Goal: Task Accomplishment & Management: Complete application form

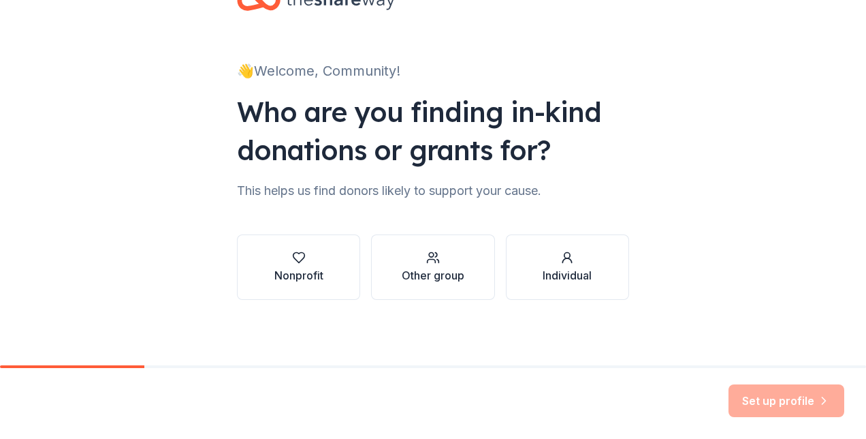
scroll to position [46, 0]
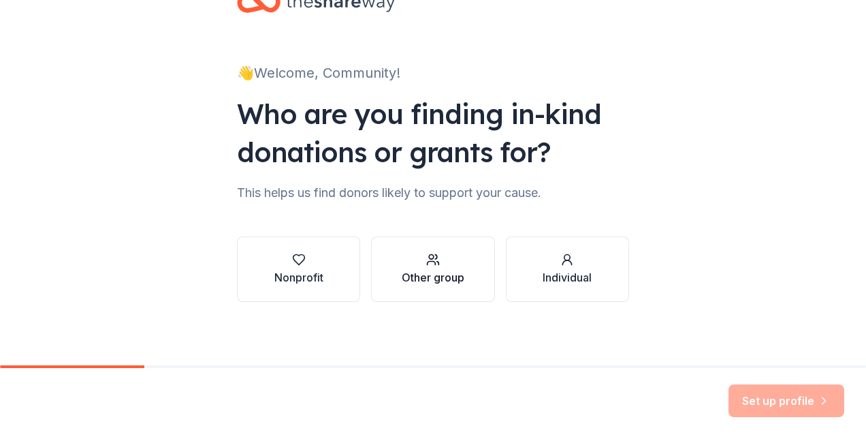
click at [432, 265] on icon "button" at bounding box center [433, 260] width 14 height 14
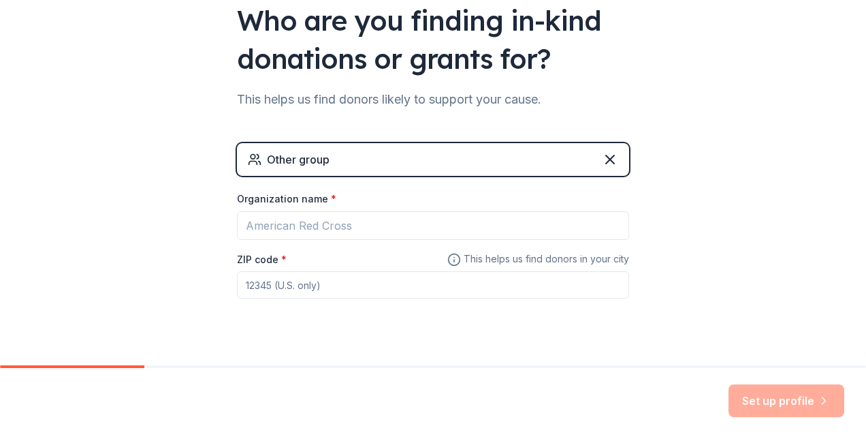
scroll to position [140, 0]
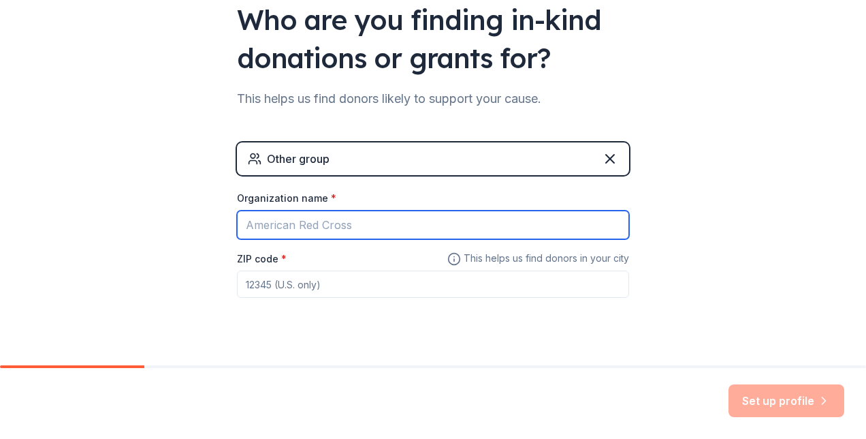
click at [430, 222] on input "Organization name *" at bounding box center [433, 224] width 392 height 29
type input "JLL"
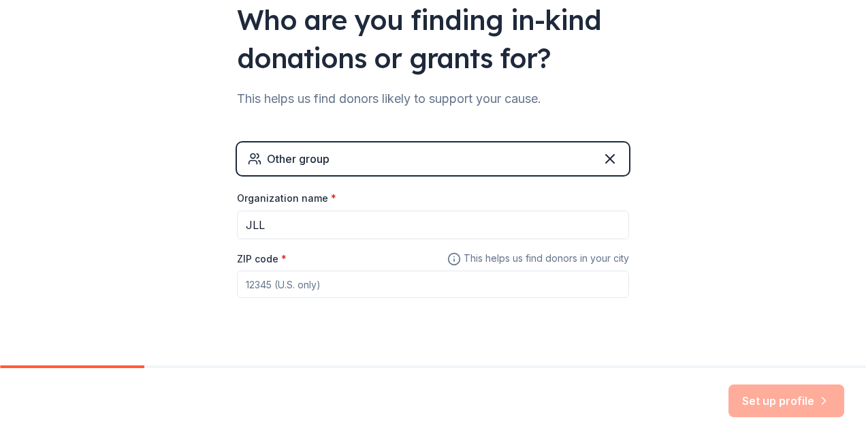
click at [313, 287] on input "ZIP code *" at bounding box center [433, 283] width 392 height 27
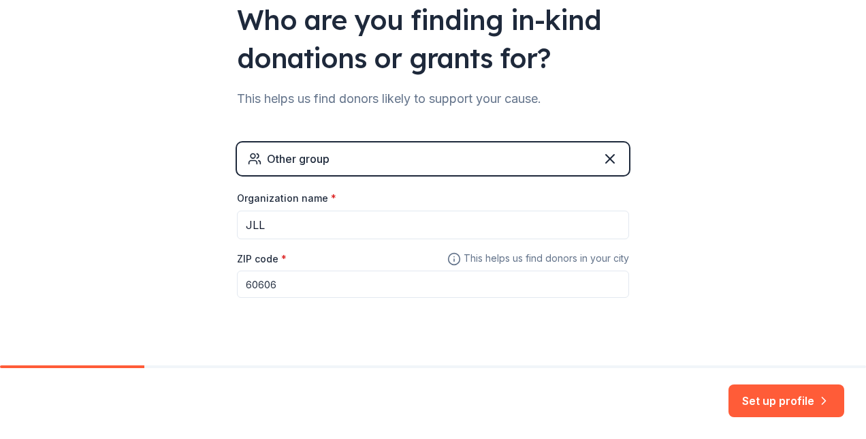
type input "60606"
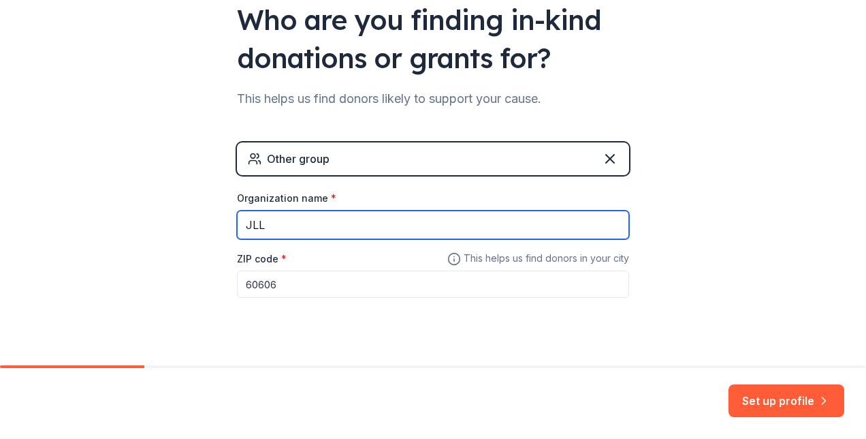
click at [266, 221] on input "JLL" at bounding box center [433, 224] width 392 height 29
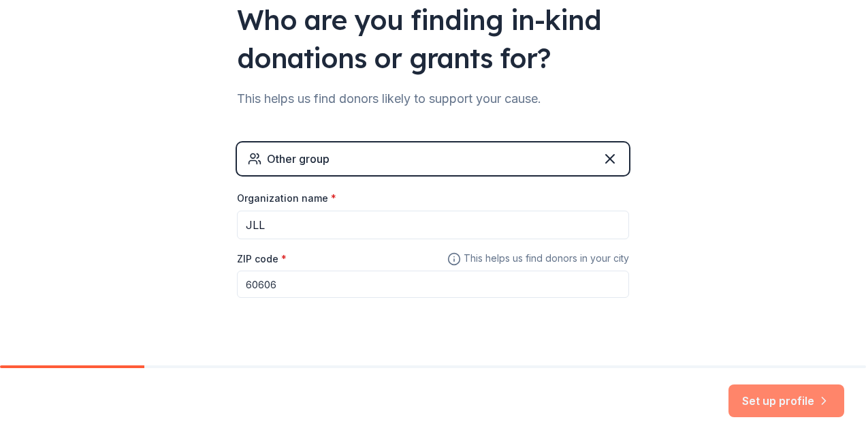
click at [797, 396] on button "Set up profile" at bounding box center [787, 400] width 116 height 33
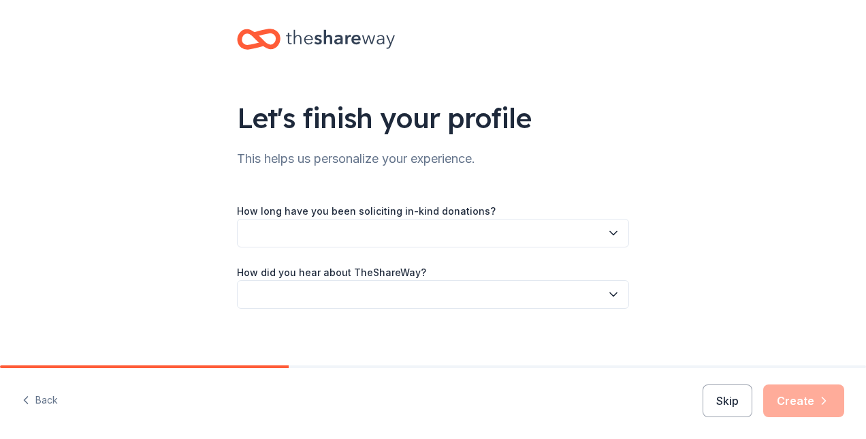
scroll to position [18, 0]
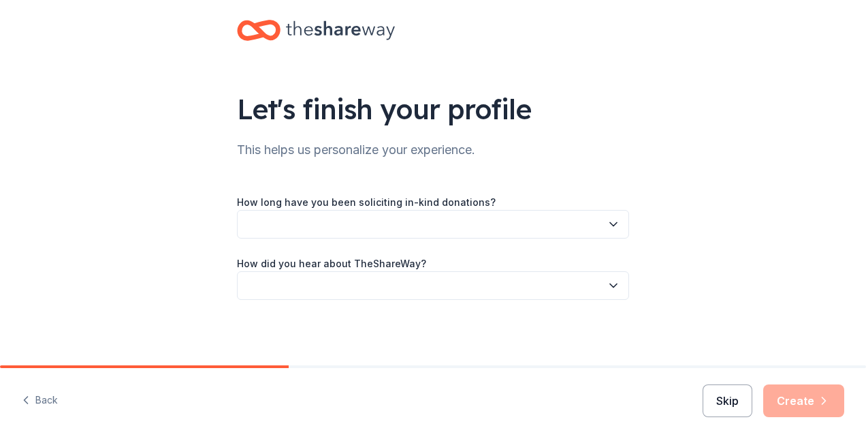
click at [727, 405] on button "Skip" at bounding box center [728, 400] width 50 height 33
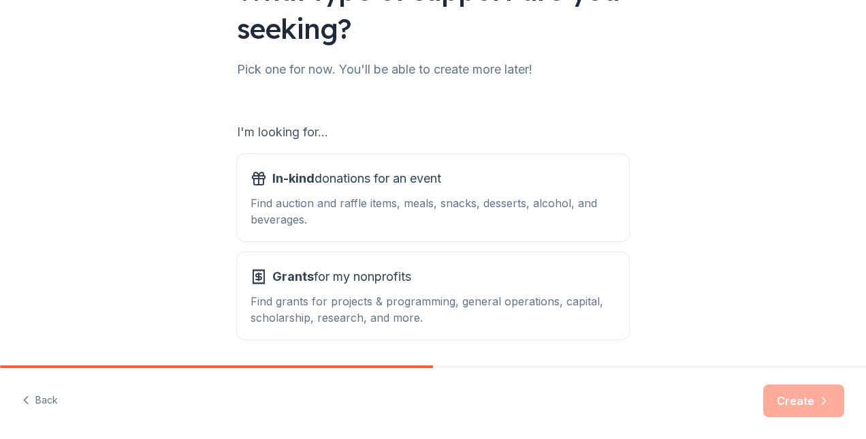
scroll to position [185, 0]
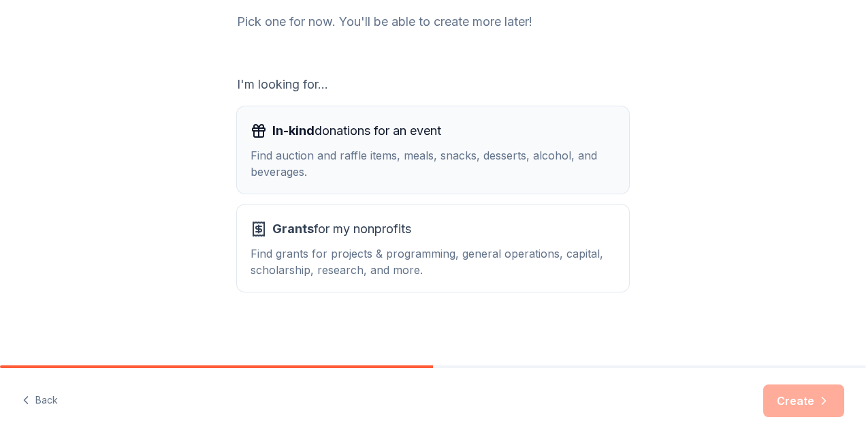
click at [548, 156] on div "Find auction and raffle items, meals, snacks, desserts, alcohol, and beverages." at bounding box center [433, 163] width 365 height 33
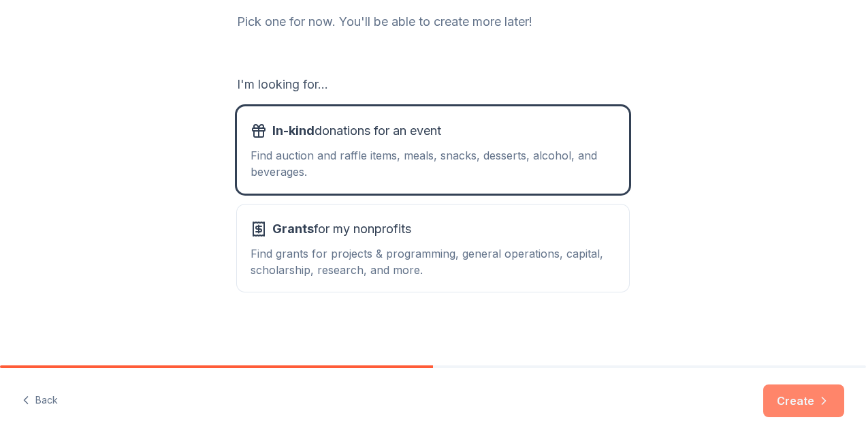
click at [808, 402] on button "Create" at bounding box center [803, 400] width 81 height 33
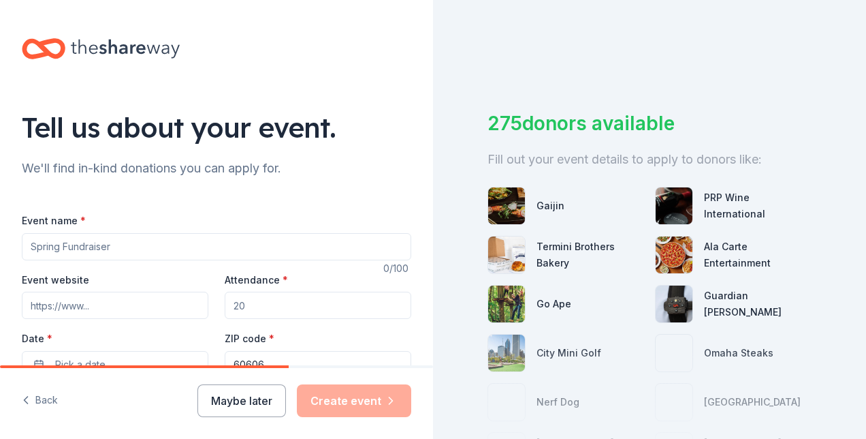
scroll to position [52, 0]
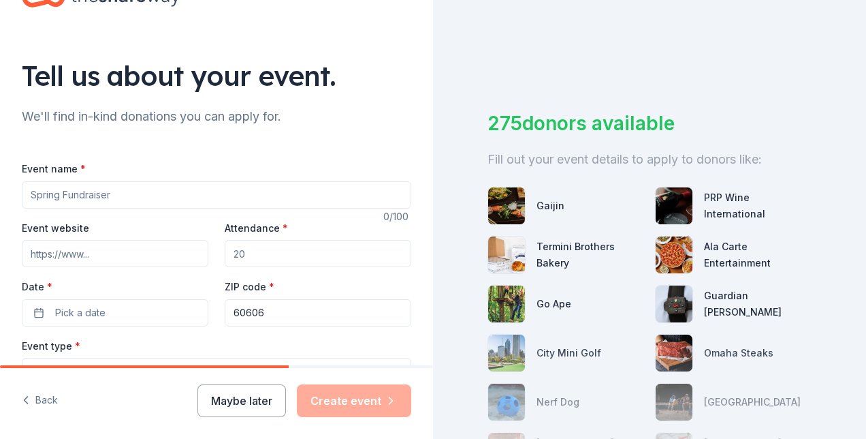
click at [274, 195] on input "Event name *" at bounding box center [216, 194] width 389 height 27
type input "Vue 36 Fitness Center Opening"
click at [261, 251] on input "Attendance *" at bounding box center [318, 253] width 187 height 27
type input "200"
click at [107, 305] on button "Pick a date" at bounding box center [115, 312] width 187 height 27
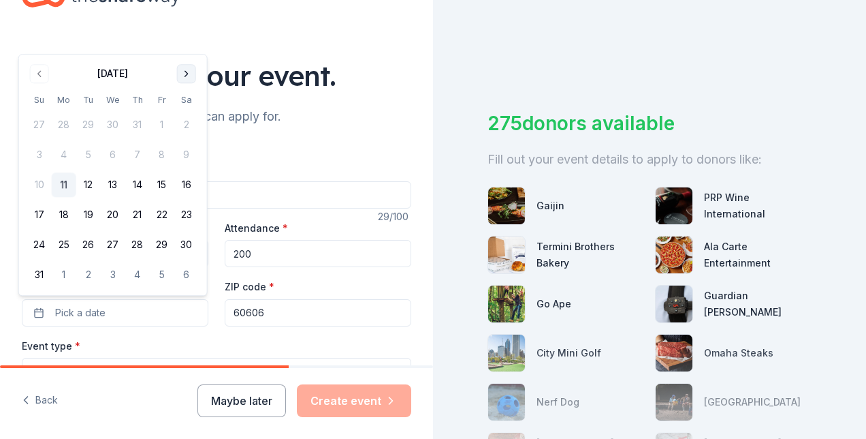
click at [191, 75] on button "Go to next month" at bounding box center [186, 73] width 19 height 19
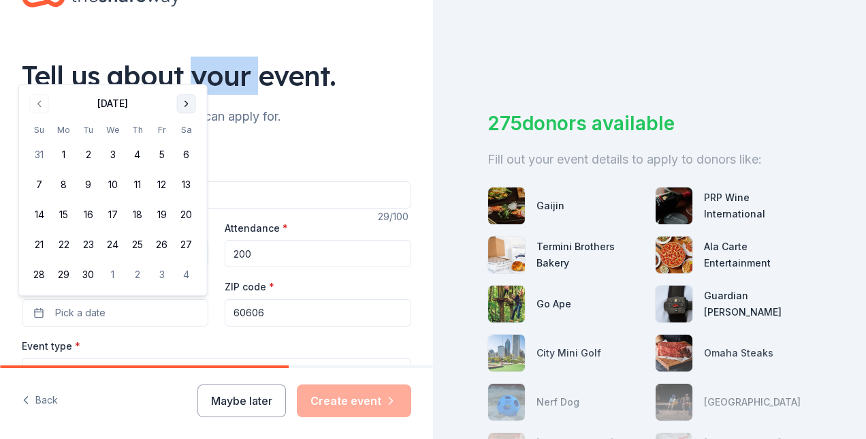
click at [191, 75] on div "Tell us about your event." at bounding box center [216, 76] width 389 height 38
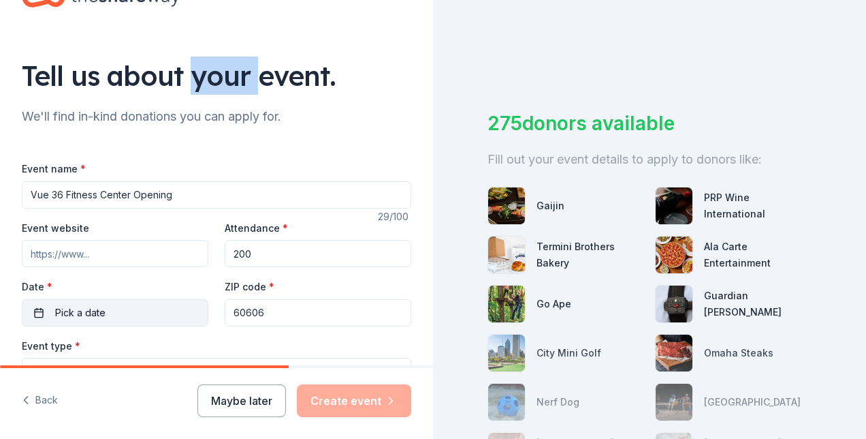
click at [146, 305] on button "Pick a date" at bounding box center [115, 312] width 187 height 27
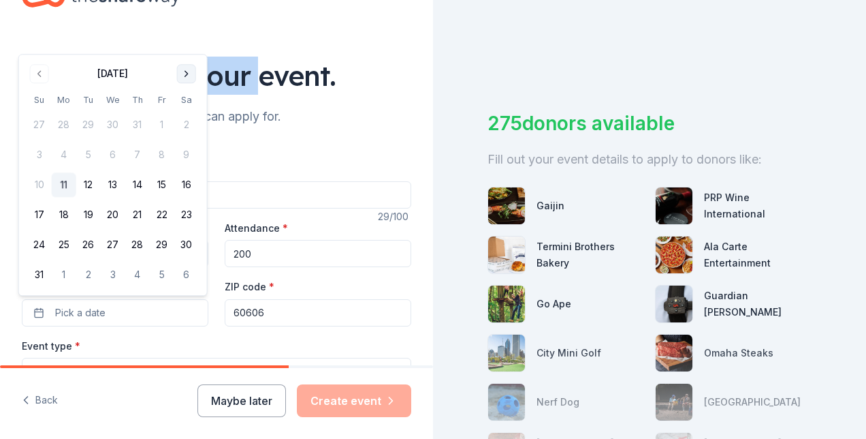
click at [184, 70] on button "Go to next month" at bounding box center [186, 73] width 19 height 19
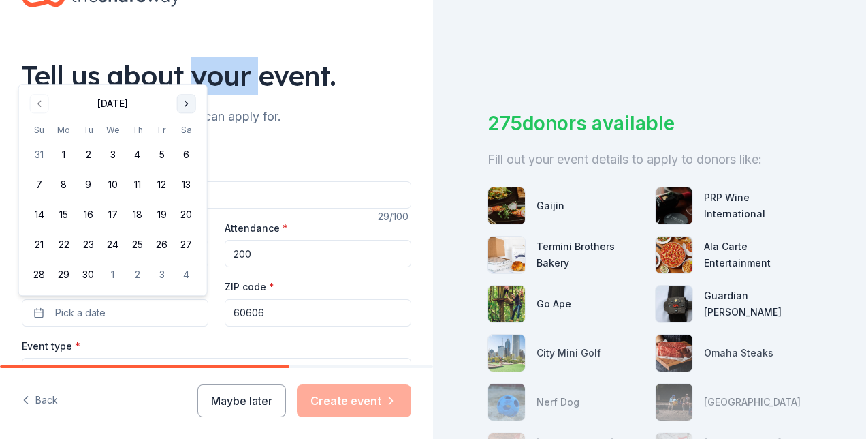
click at [188, 110] on button "Go to next month" at bounding box center [186, 103] width 19 height 19
click at [115, 154] on button "1" at bounding box center [113, 155] width 25 height 25
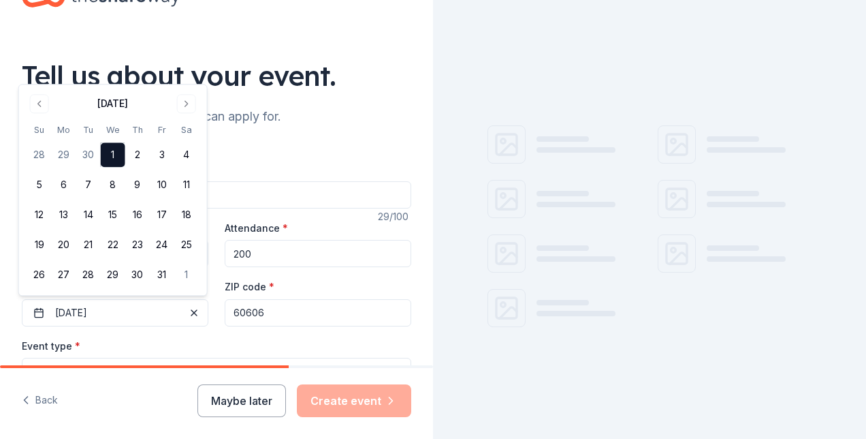
click at [282, 311] on input "60606" at bounding box center [318, 312] width 187 height 27
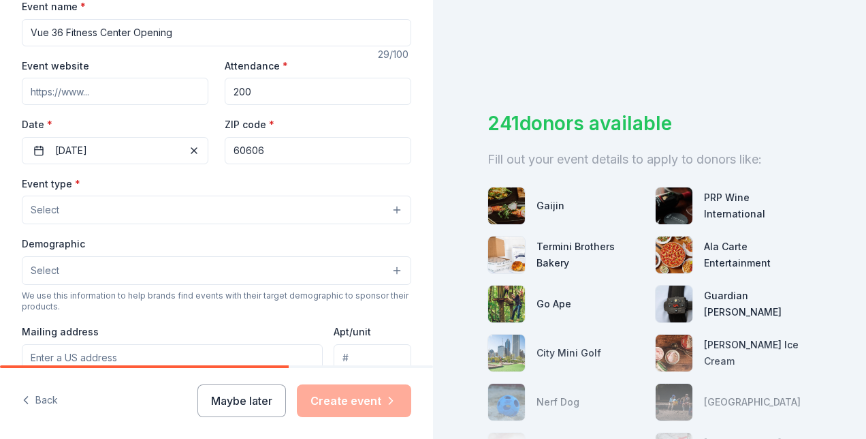
scroll to position [218, 0]
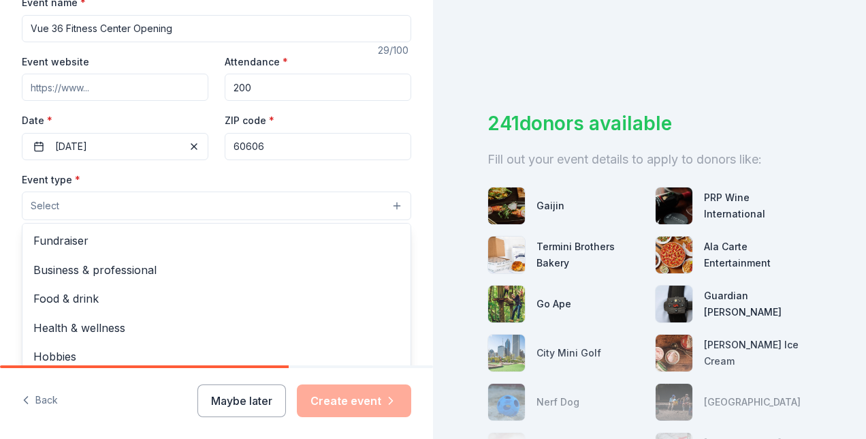
click at [297, 208] on button "Select" at bounding box center [216, 205] width 389 height 29
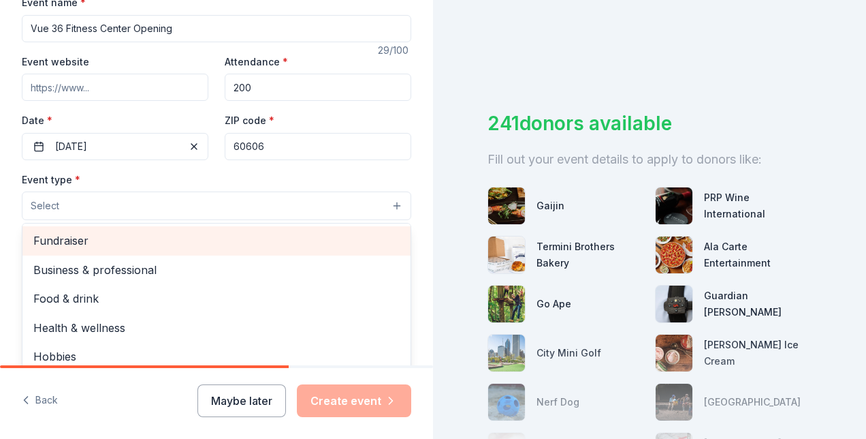
scroll to position [45, 0]
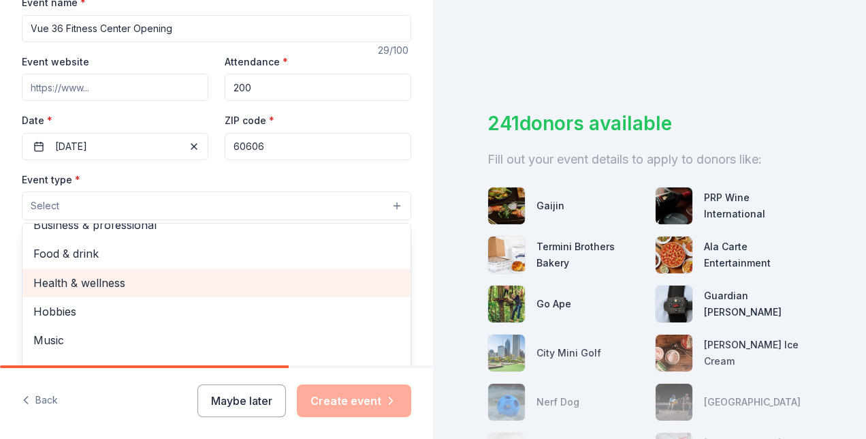
click at [140, 276] on span "Health & wellness" at bounding box center [216, 283] width 366 height 18
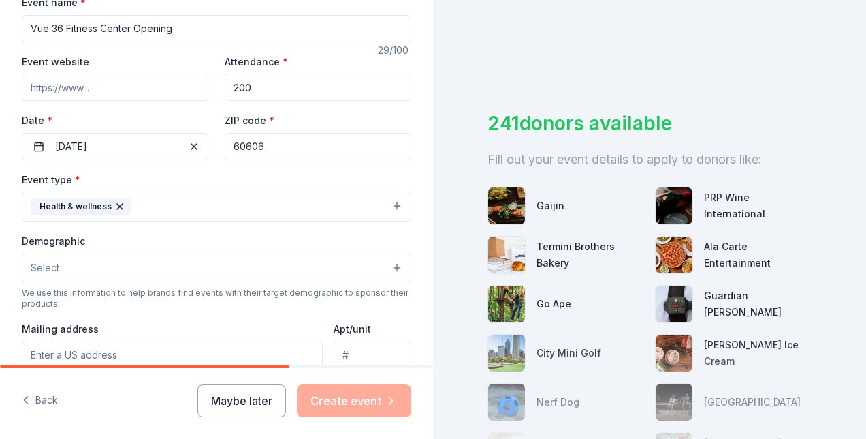
click at [276, 202] on button "Health & wellness" at bounding box center [216, 206] width 389 height 30
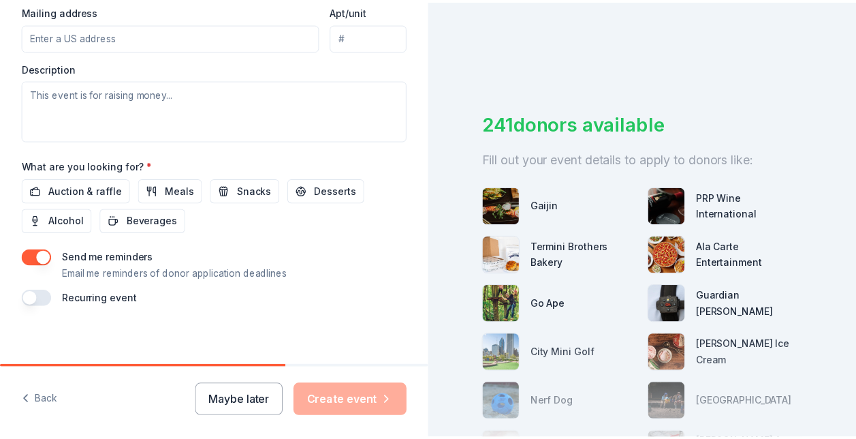
scroll to position [539, 0]
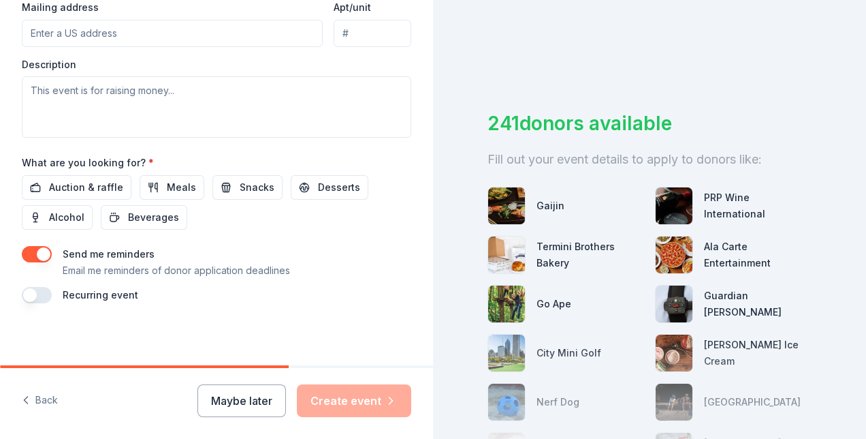
click at [39, 251] on button "button" at bounding box center [37, 254] width 30 height 16
click at [246, 189] on span "Snacks" at bounding box center [257, 187] width 35 height 16
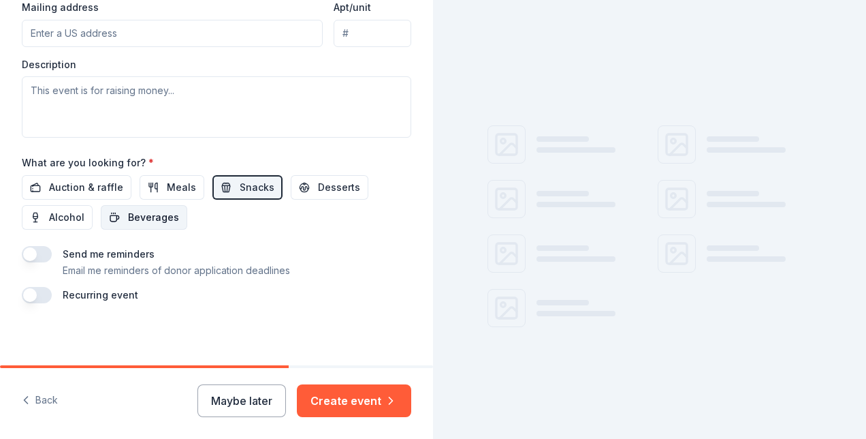
click at [164, 216] on span "Beverages" at bounding box center [153, 217] width 51 height 16
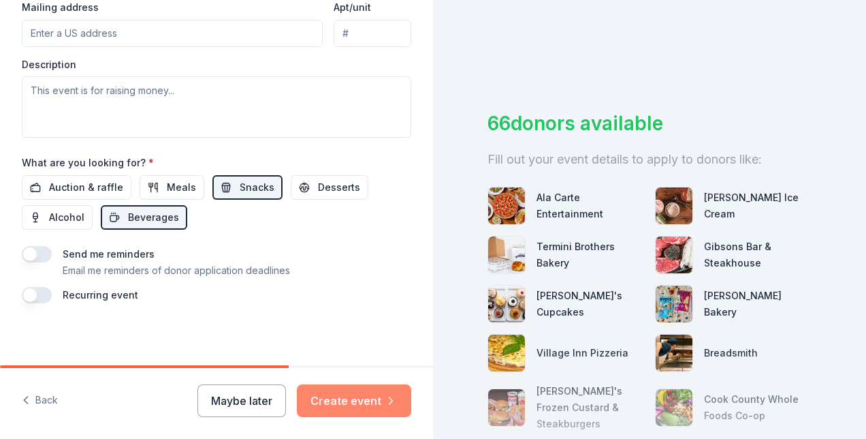
click at [342, 402] on button "Create event" at bounding box center [354, 400] width 114 height 33
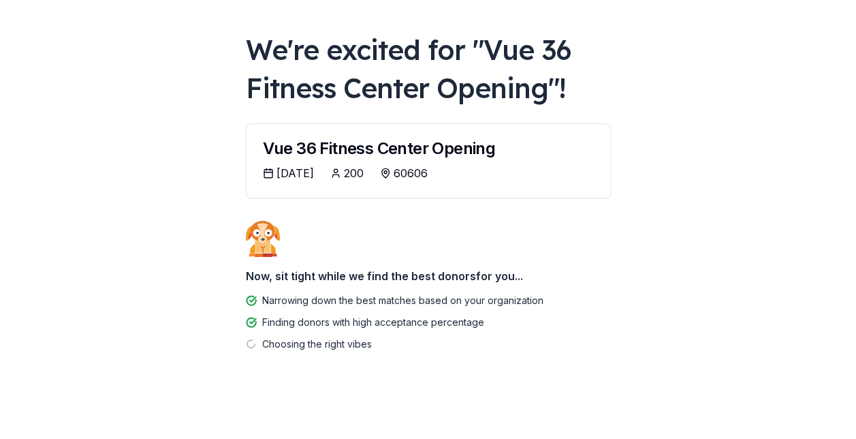
scroll to position [59, 0]
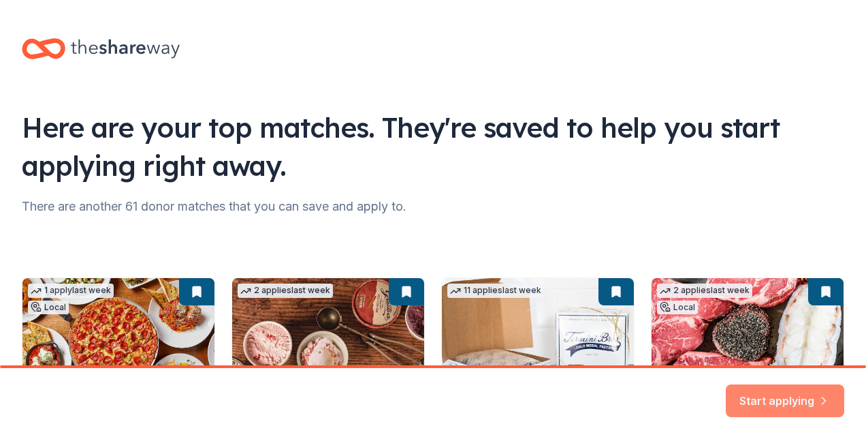
click at [759, 389] on button "Start applying" at bounding box center [785, 392] width 118 height 33
